Goal: Task Accomplishment & Management: Use online tool/utility

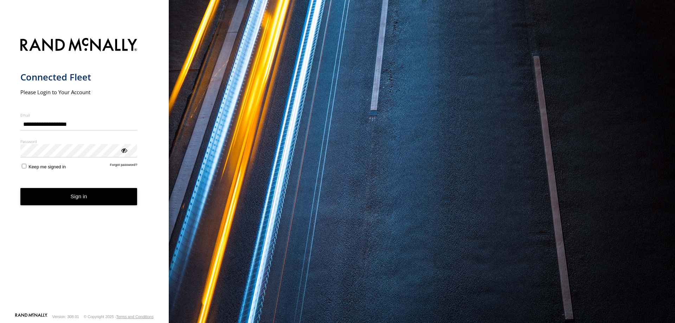
click at [112, 196] on button "Sign in" at bounding box center [78, 196] width 117 height 17
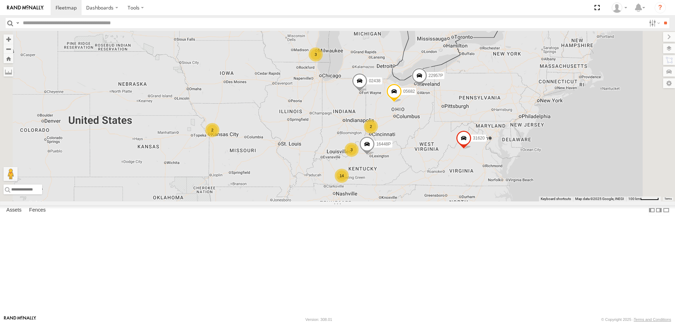
scroll to position [246, 0]
click at [0, 0] on div at bounding box center [0, 0] width 0 height 0
